Goal: Task Accomplishment & Management: Manage account settings

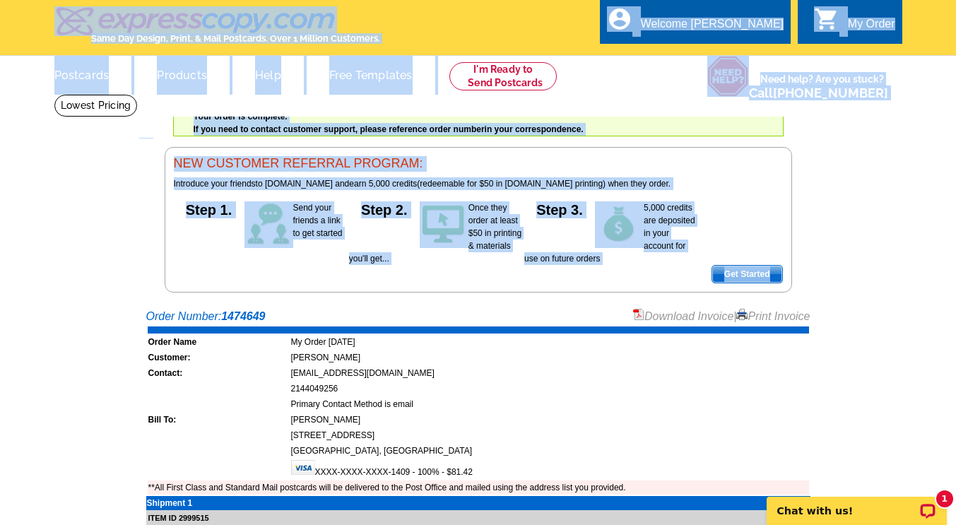
drag, startPoint x: 119, startPoint y: 123, endPoint x: 304, endPoint y: -44, distance: 249.6
